Goal: Task Accomplishment & Management: Complete application form

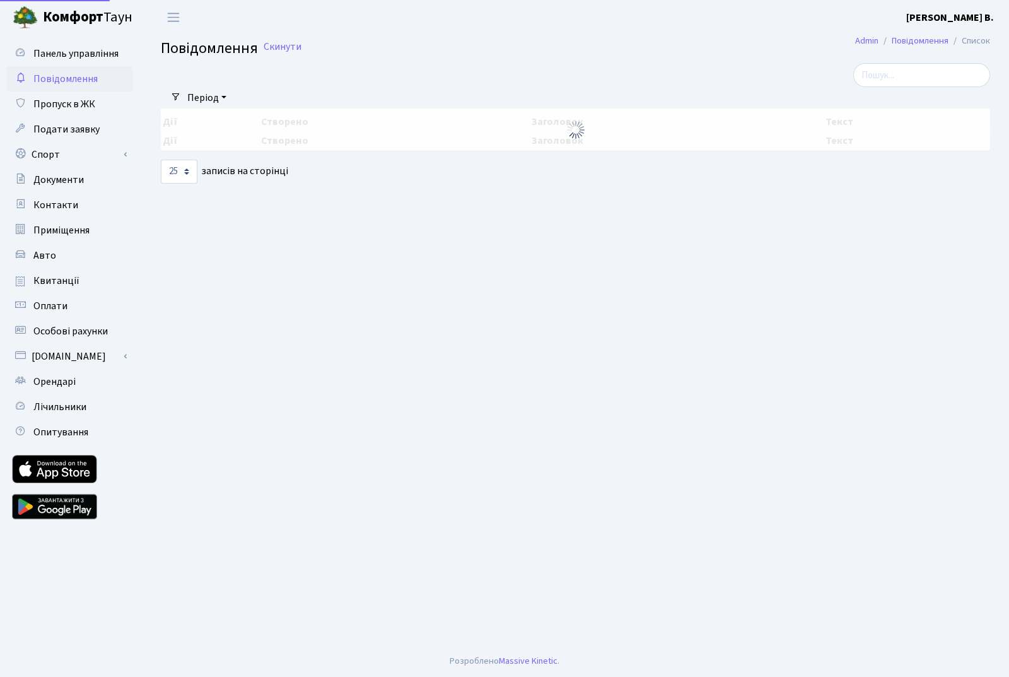
select select "25"
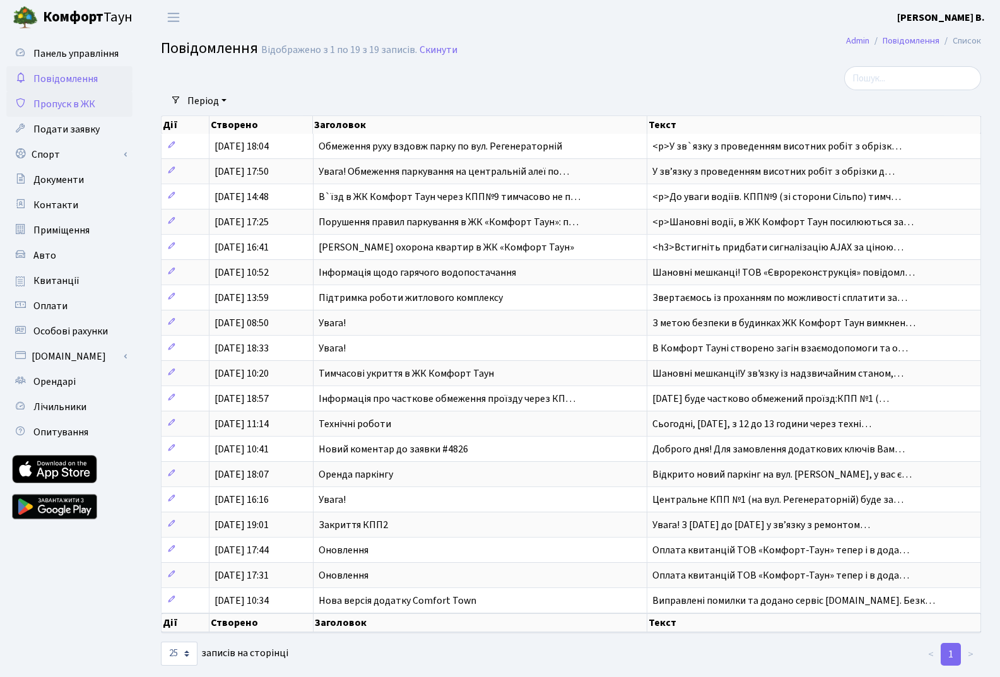
click at [85, 101] on span "Пропуск в ЖК" at bounding box center [64, 104] width 62 height 14
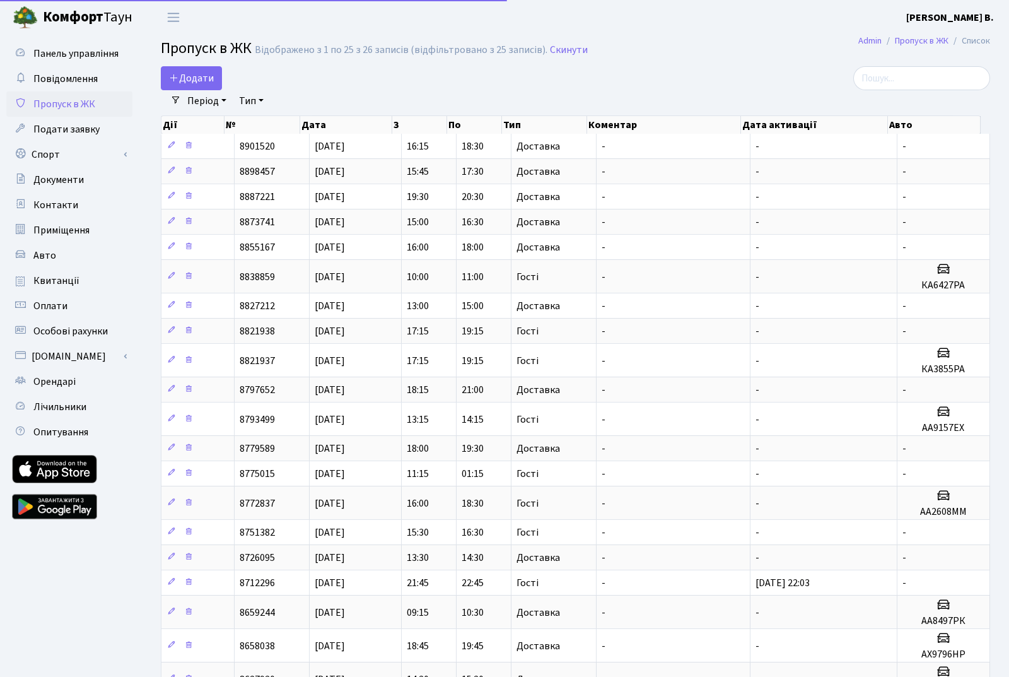
select select "25"
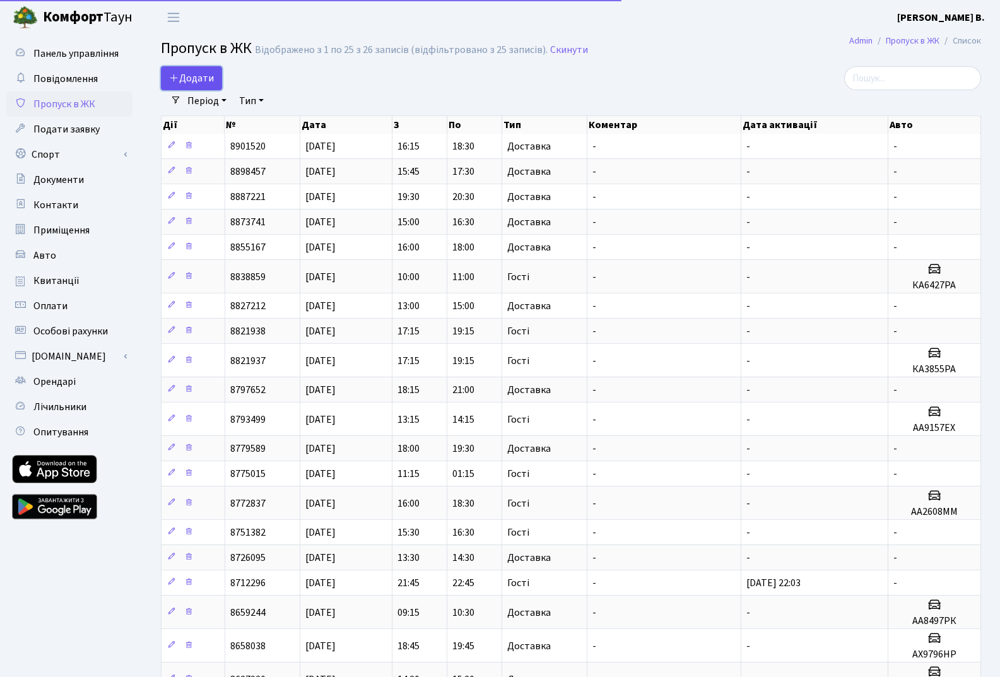
click at [206, 76] on span "Додати" at bounding box center [191, 78] width 45 height 14
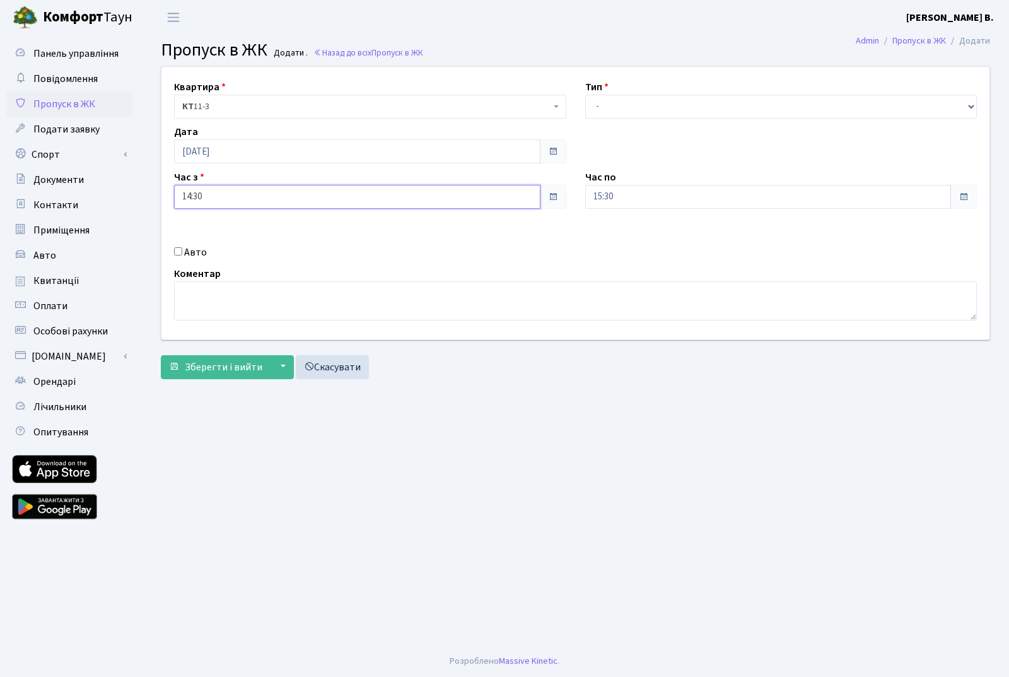
click at [445, 194] on input "14:30" at bounding box center [357, 197] width 367 height 24
click at [206, 237] on icon at bounding box center [209, 240] width 34 height 34
type input "15:30"
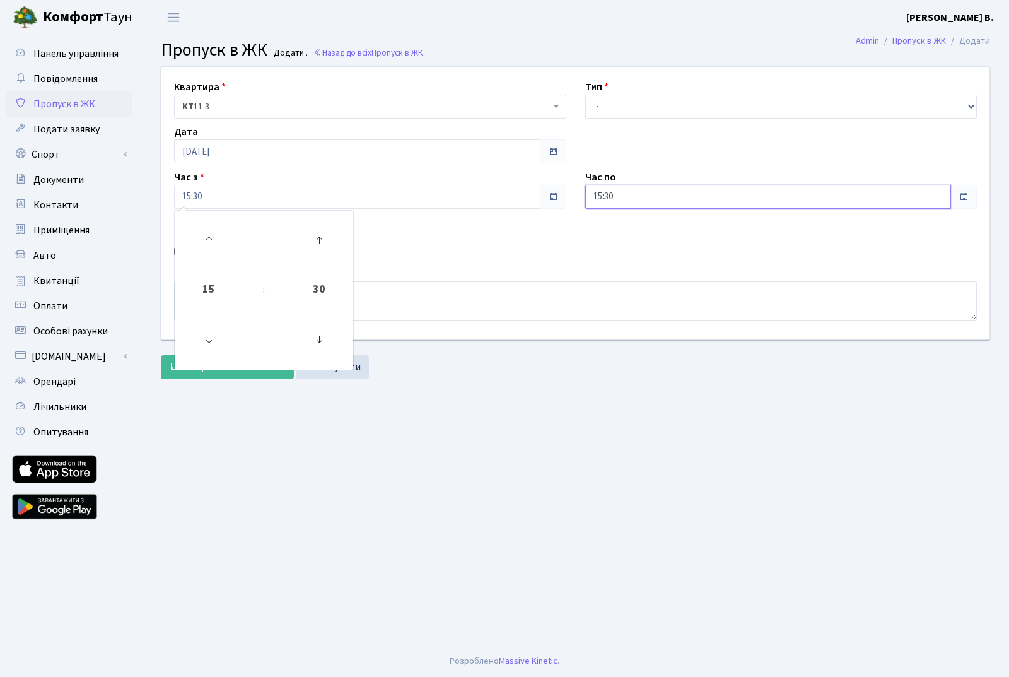
click at [758, 193] on input "15:30" at bounding box center [768, 197] width 367 height 24
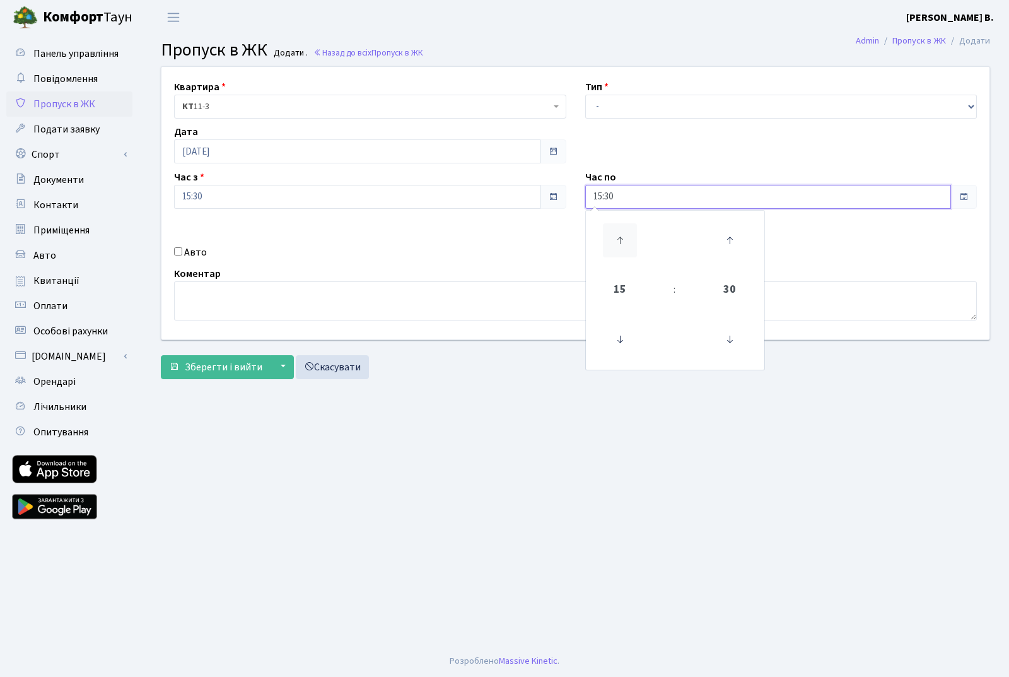
click at [623, 241] on icon at bounding box center [620, 240] width 34 height 34
type input "16:30"
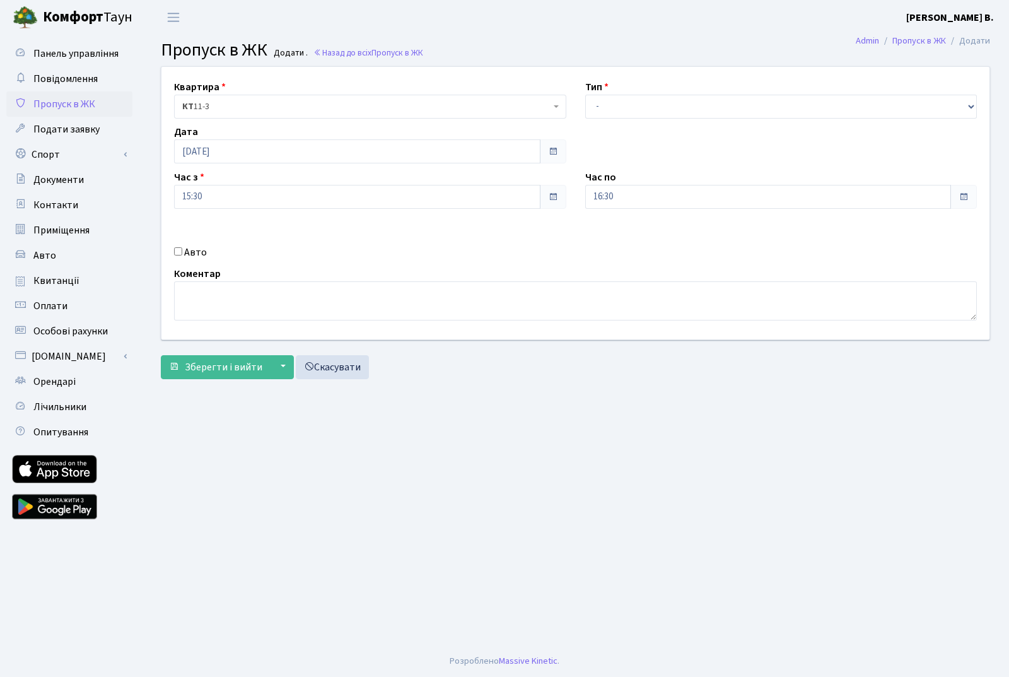
click at [611, 440] on main "Admin Пропуск в ЖК Додати Пропуск в ЖК Додати . Назад до всіх Пропуск в ЖК Квар…" at bounding box center [575, 340] width 867 height 611
click at [210, 372] on span "Зберегти і вийти" at bounding box center [224, 367] width 78 height 14
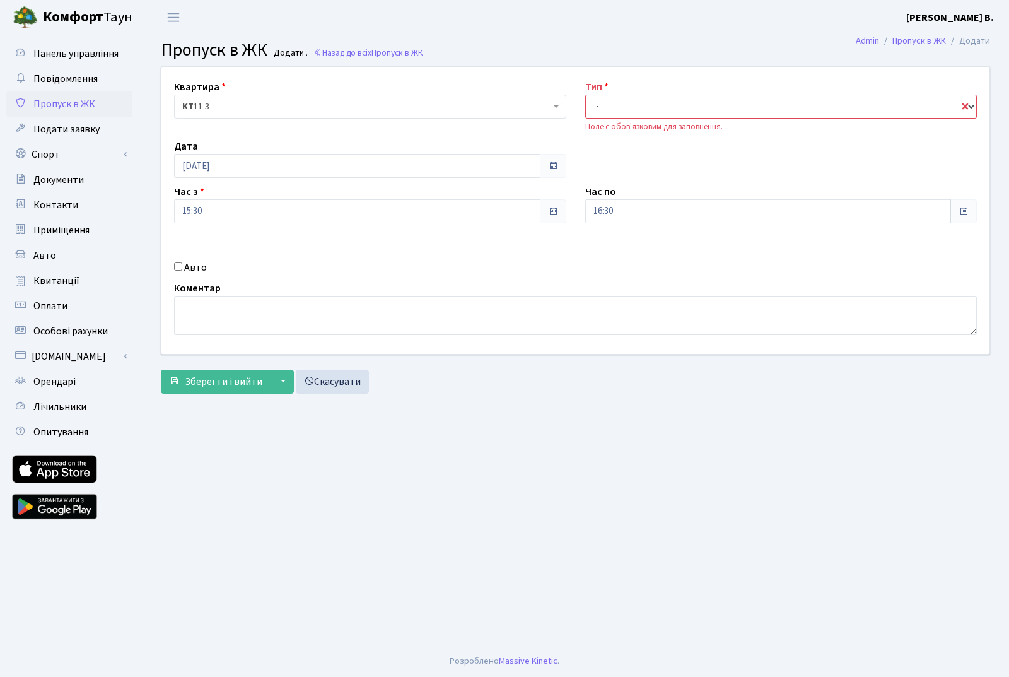
click at [669, 102] on select "- Доставка Таксі Гості Сервіс" at bounding box center [781, 107] width 392 height 24
select select "3"
click at [585, 95] on select "- Доставка Таксі Гості Сервіс" at bounding box center [781, 107] width 392 height 24
click at [596, 432] on main "Admin Пропуск в ЖК Додати Пропуск в ЖК Додати . Назад до всіх Пропуск в ЖК Квар…" at bounding box center [575, 340] width 867 height 611
click at [219, 382] on span "Зберегти і вийти" at bounding box center [224, 382] width 78 height 14
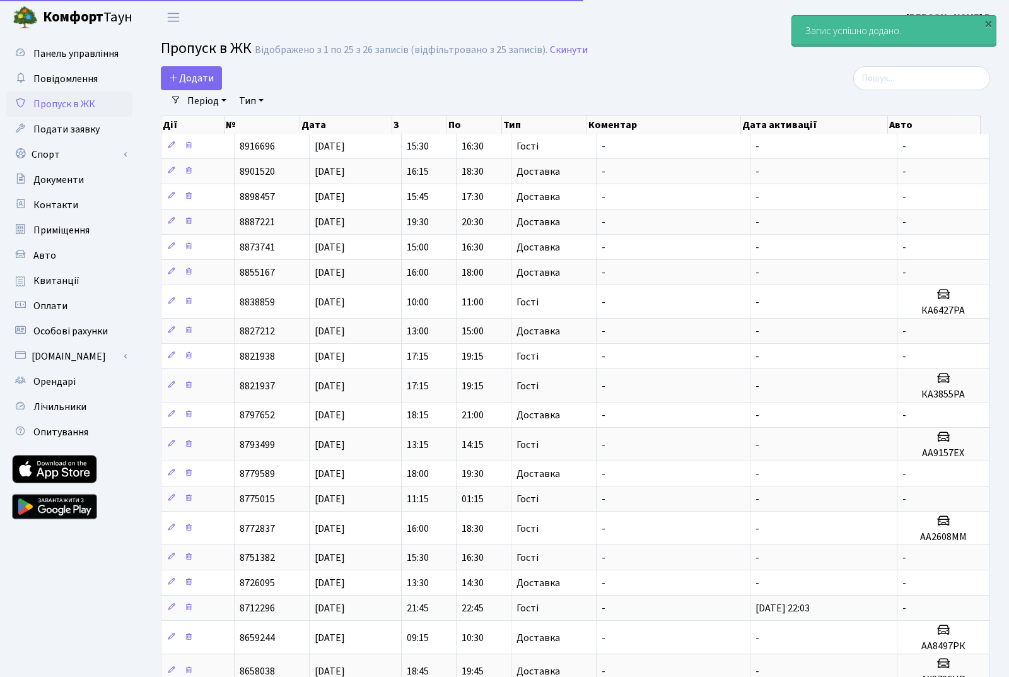
select select "25"
